Goal: Contribute content

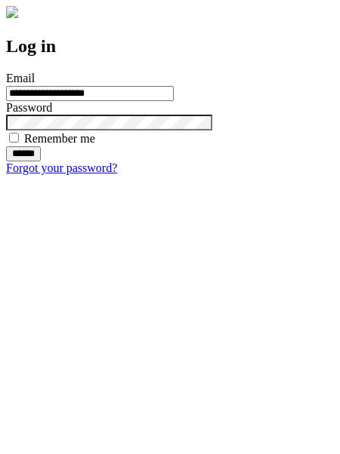
type input "**********"
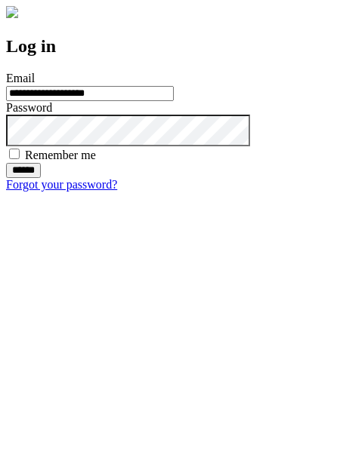
click at [41, 178] on input "******" at bounding box center [23, 170] width 35 height 15
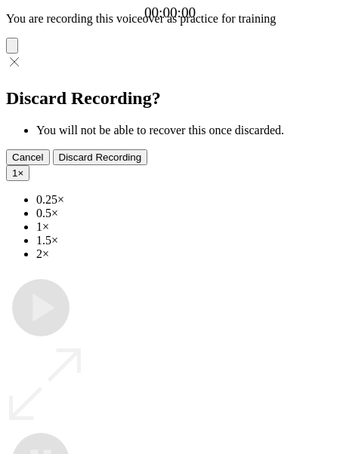
type input "**********"
